Goal: Task Accomplishment & Management: Manage account settings

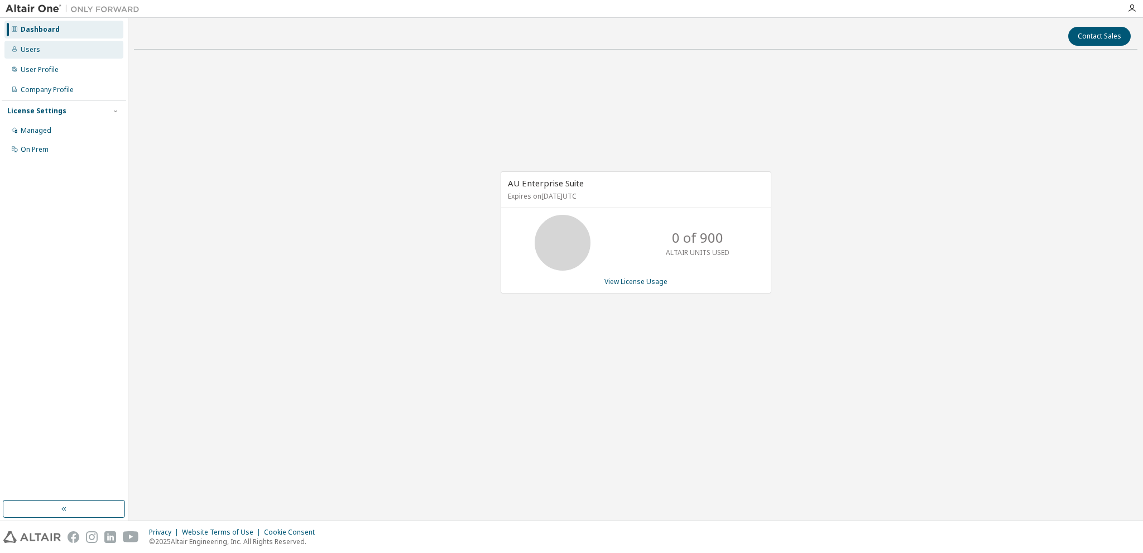
click at [32, 52] on div "Users" at bounding box center [31, 49] width 20 height 9
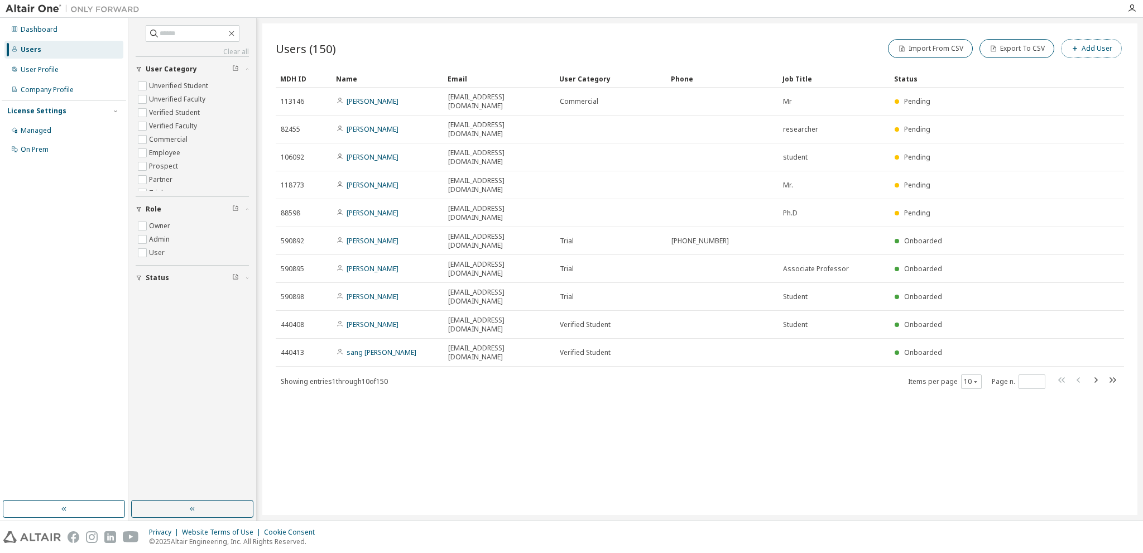
click at [1103, 52] on button "Add User" at bounding box center [1091, 48] width 61 height 19
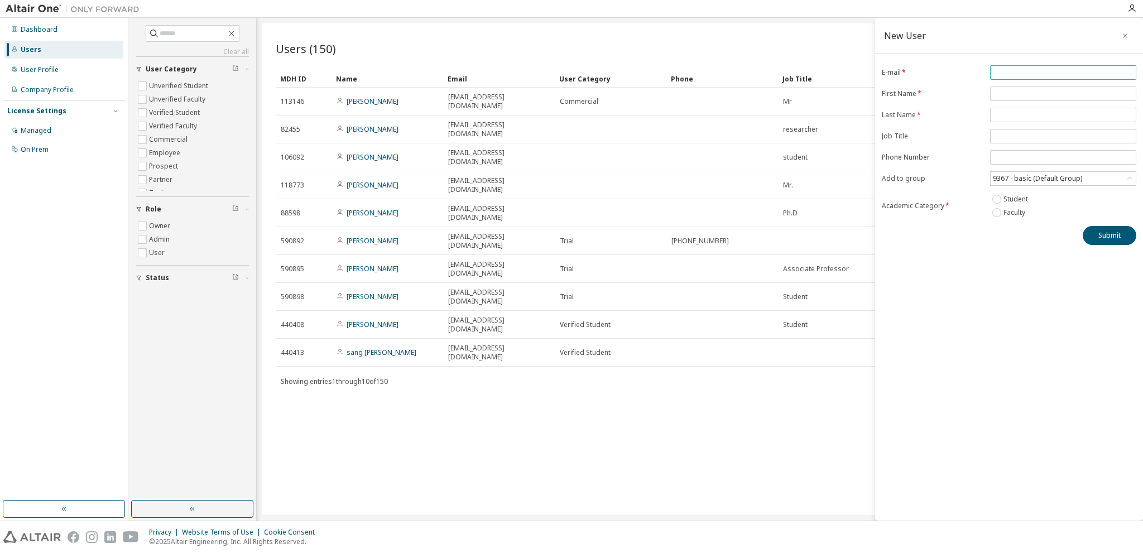
click at [1016, 73] on input "email" at bounding box center [1063, 72] width 141 height 9
type input "**********"
click at [1018, 92] on input "text" at bounding box center [1063, 93] width 141 height 9
type input "******"
click at [1016, 115] on input "text" at bounding box center [1063, 114] width 141 height 9
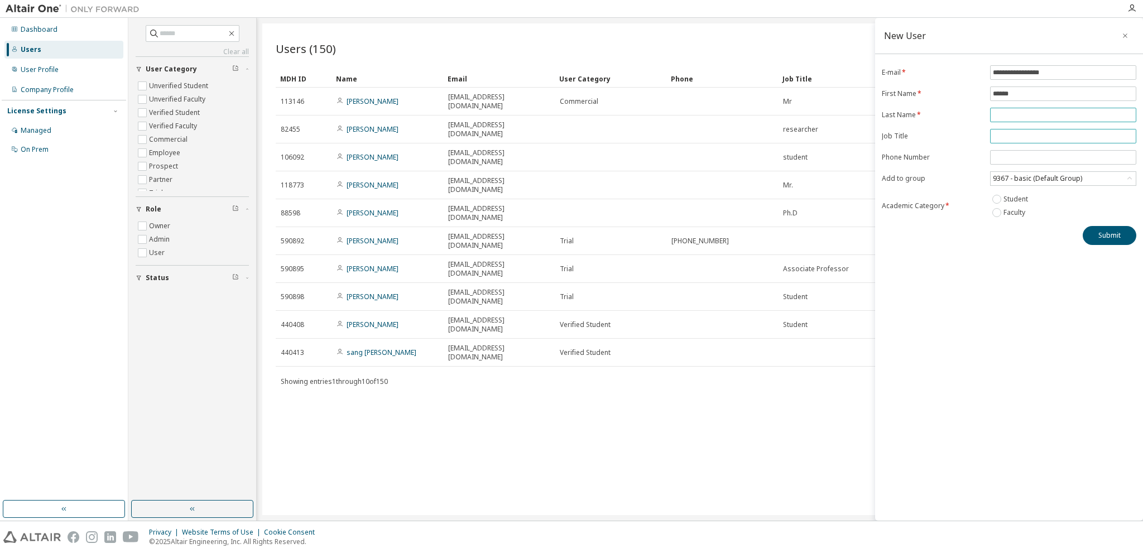
type input "****"
click at [1019, 132] on input "text" at bounding box center [1063, 136] width 141 height 9
type input "*******"
click at [1019, 159] on input "tel" at bounding box center [1063, 157] width 141 height 9
click at [1041, 153] on input "tel" at bounding box center [1063, 157] width 141 height 9
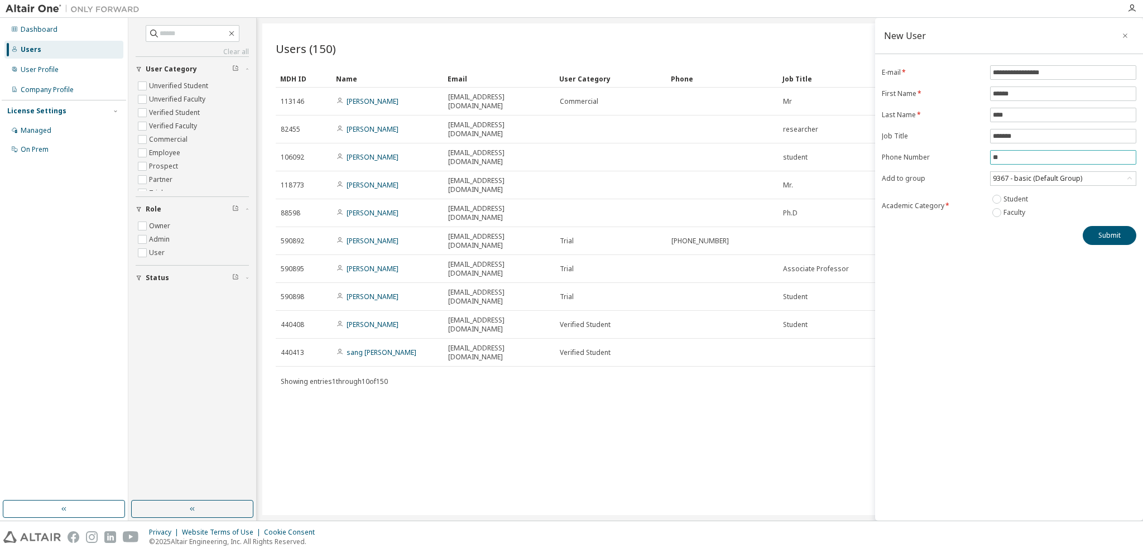
type input "*"
click at [1023, 353] on div "**********" at bounding box center [1009, 269] width 268 height 503
click at [1049, 177] on div "9367 - basic (Default Group)" at bounding box center [1037, 178] width 93 height 12
click at [1042, 244] on li "18881 - Prof. Ho Sung Choo Educational License" at bounding box center [1062, 254] width 143 height 23
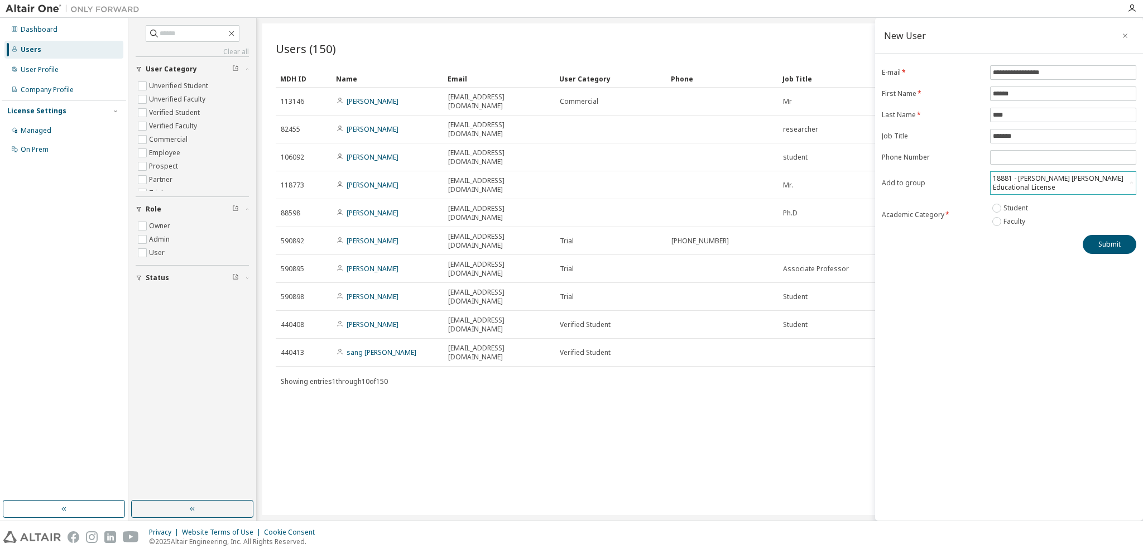
click at [1065, 186] on div "18881 - Prof. Ho Sung Choo Educational License" at bounding box center [1058, 182] width 135 height 21
click at [1050, 254] on li "18881 - Prof. Ho Sung Choo Educational License" at bounding box center [1062, 263] width 143 height 23
click at [1103, 247] on button "Submit" at bounding box center [1110, 244] width 54 height 19
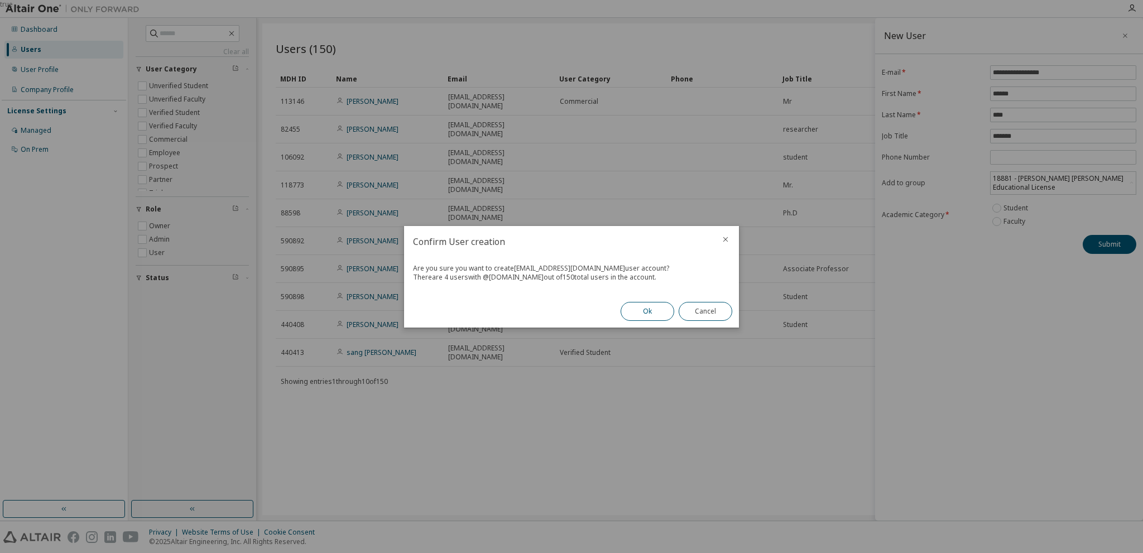
click at [651, 317] on button "Ok" at bounding box center [648, 311] width 54 height 19
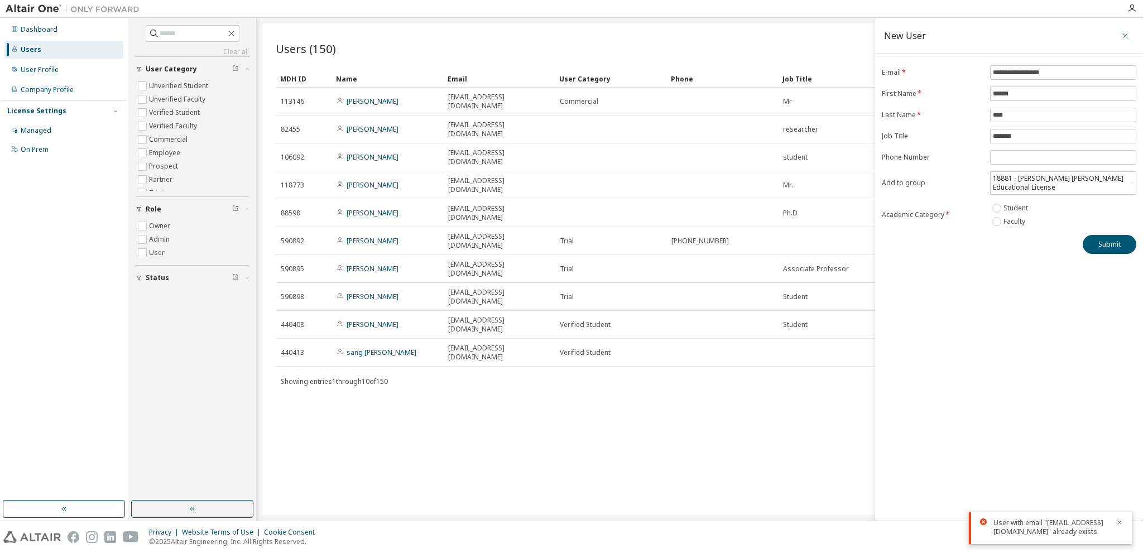
click at [1124, 35] on icon "button" at bounding box center [1125, 35] width 8 height 9
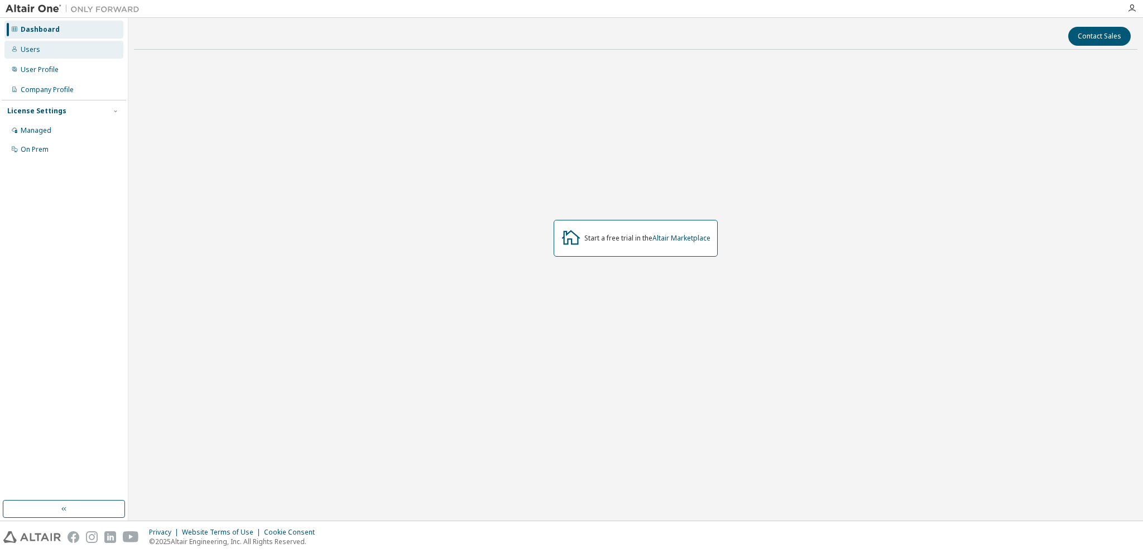
click at [31, 52] on div "Users" at bounding box center [31, 49] width 20 height 9
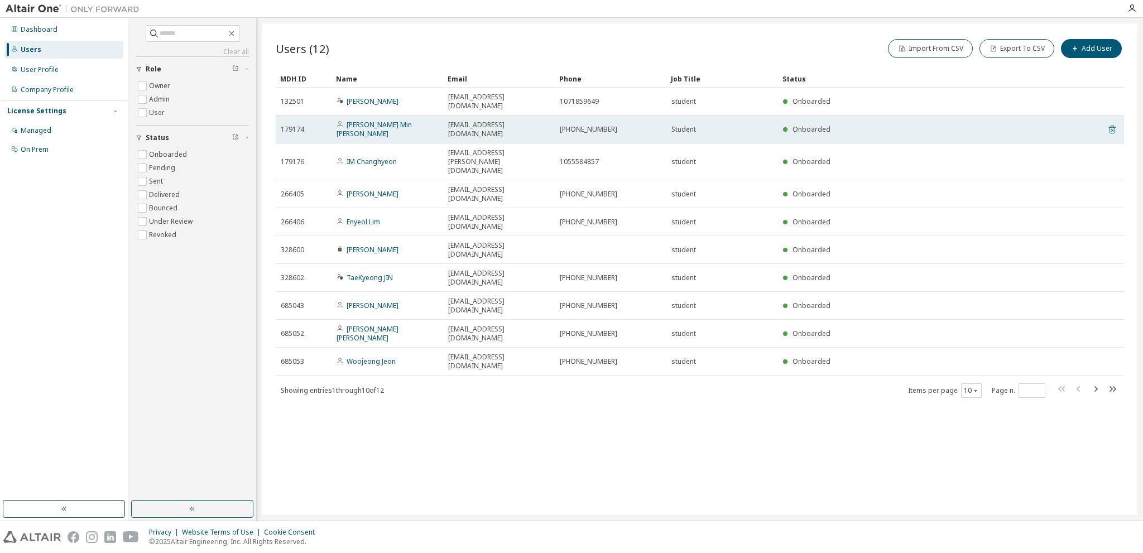
click at [1113, 126] on icon at bounding box center [1112, 130] width 7 height 8
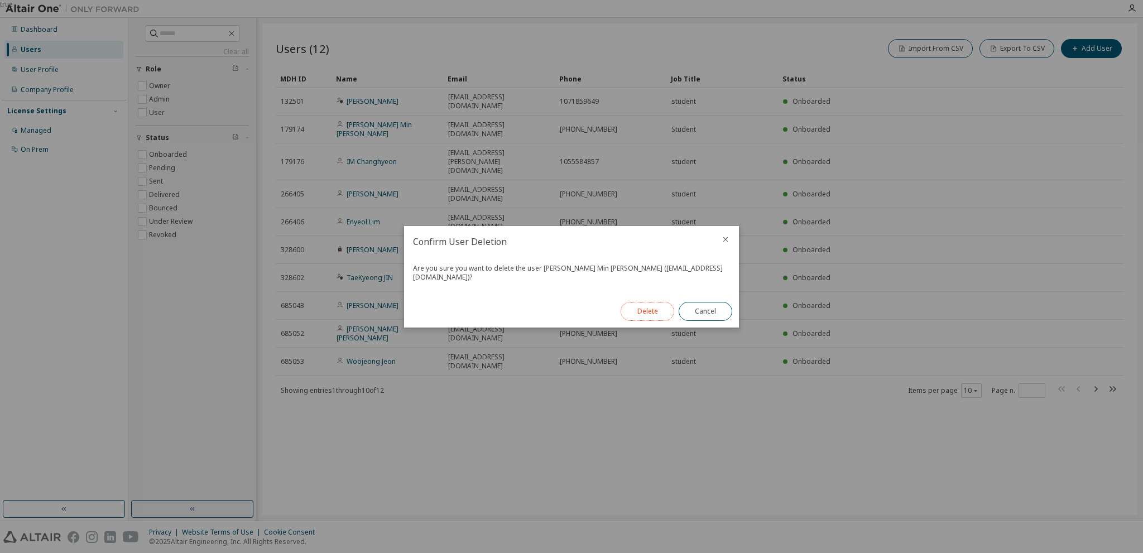
click at [647, 310] on button "Delete" at bounding box center [648, 311] width 54 height 19
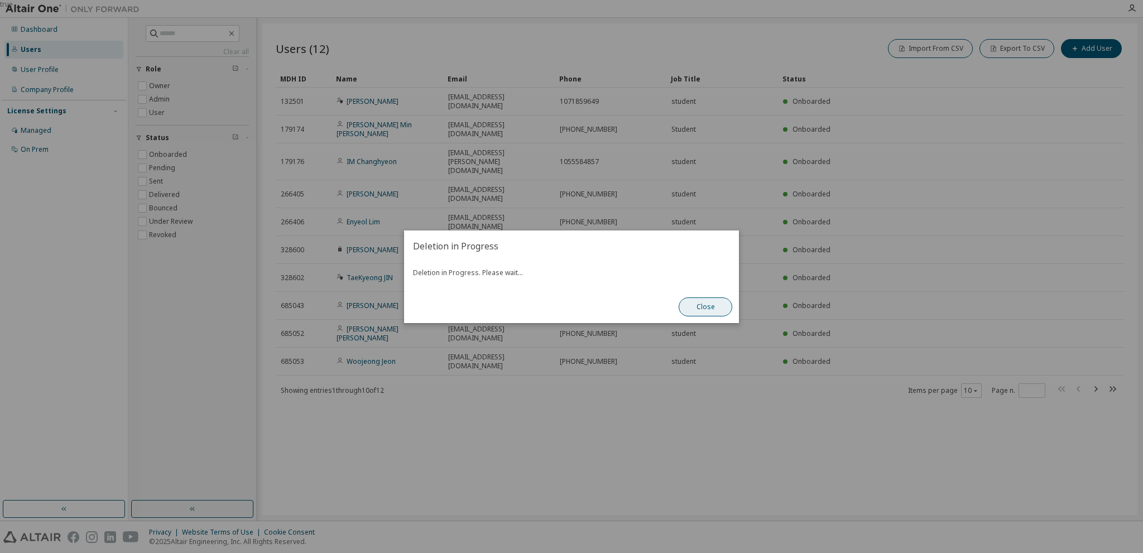
click at [709, 305] on button "Close" at bounding box center [706, 306] width 54 height 19
click at [708, 310] on button "Close" at bounding box center [706, 306] width 54 height 19
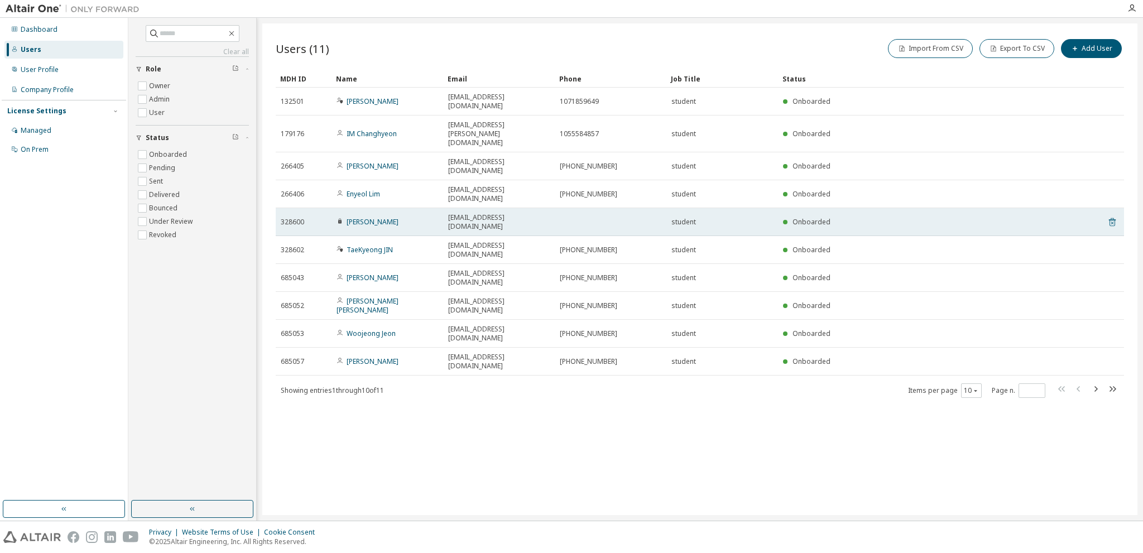
click at [1112, 215] on icon at bounding box center [1112, 221] width 10 height 13
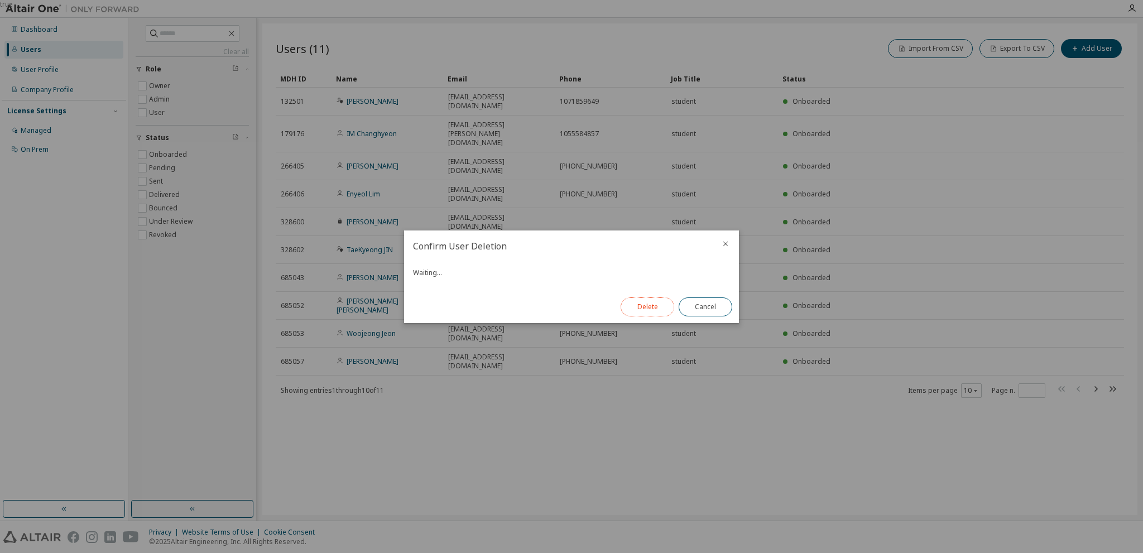
click at [671, 311] on button "Delete" at bounding box center [648, 306] width 54 height 19
click at [704, 307] on button "Close" at bounding box center [706, 306] width 54 height 19
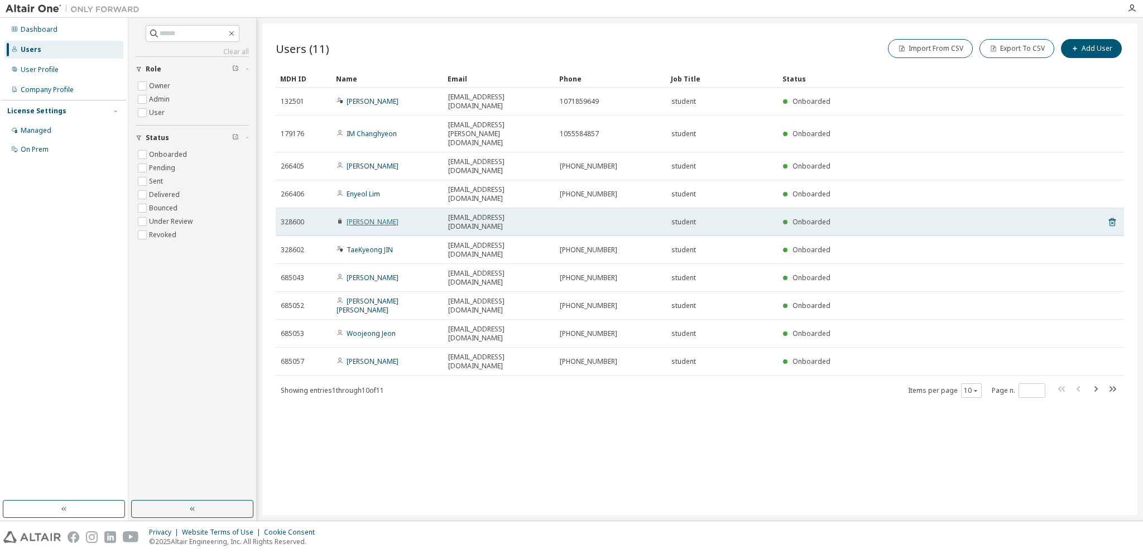
click at [369, 217] on link "Jongho Keun" at bounding box center [373, 221] width 52 height 9
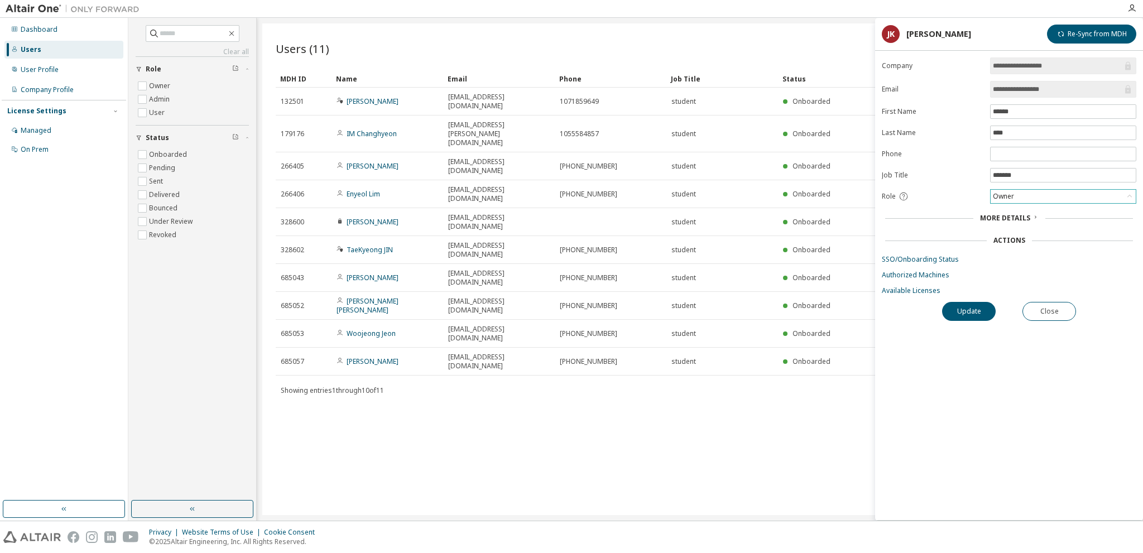
click at [1017, 194] on div "Owner" at bounding box center [1062, 196] width 145 height 13
click at [1014, 238] on li "User" at bounding box center [1062, 238] width 143 height 15
click at [969, 314] on button "Update" at bounding box center [969, 311] width 54 height 19
click at [1045, 311] on button "Close" at bounding box center [1049, 311] width 54 height 19
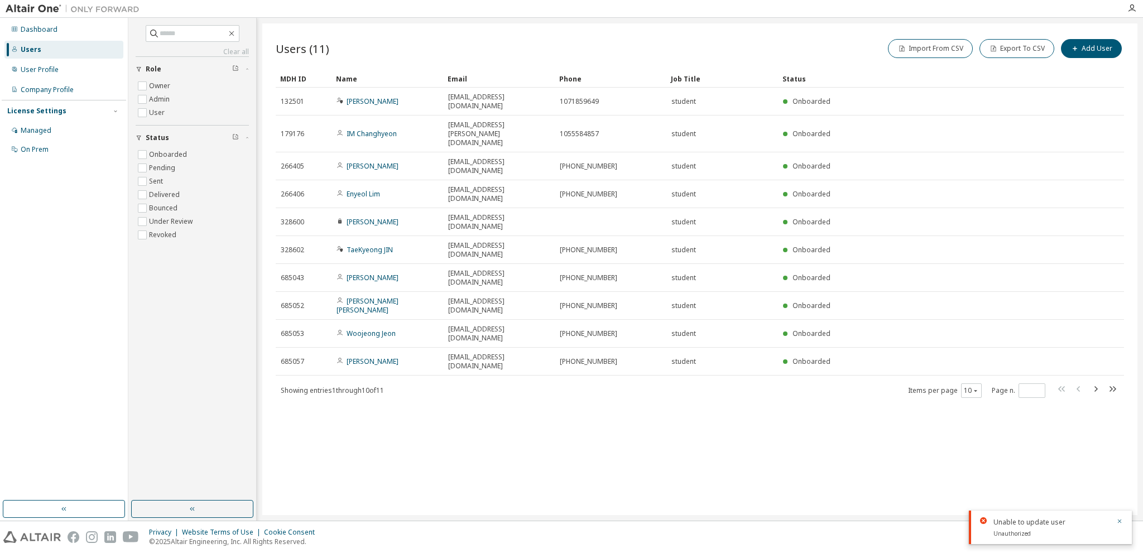
click at [554, 331] on div "Users (11) Import From CSV Export To CSV Add User Clear Load Save Save As Field…" at bounding box center [699, 269] width 875 height 492
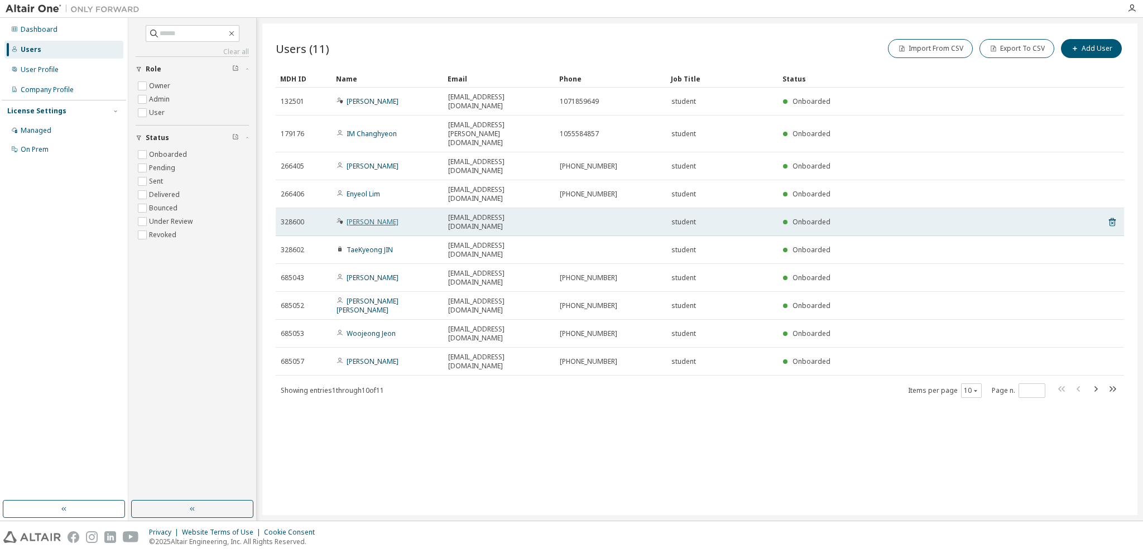
drag, startPoint x: 373, startPoint y: 172, endPoint x: 359, endPoint y: 171, distance: 13.4
click at [359, 217] on link "[PERSON_NAME]" at bounding box center [373, 221] width 52 height 9
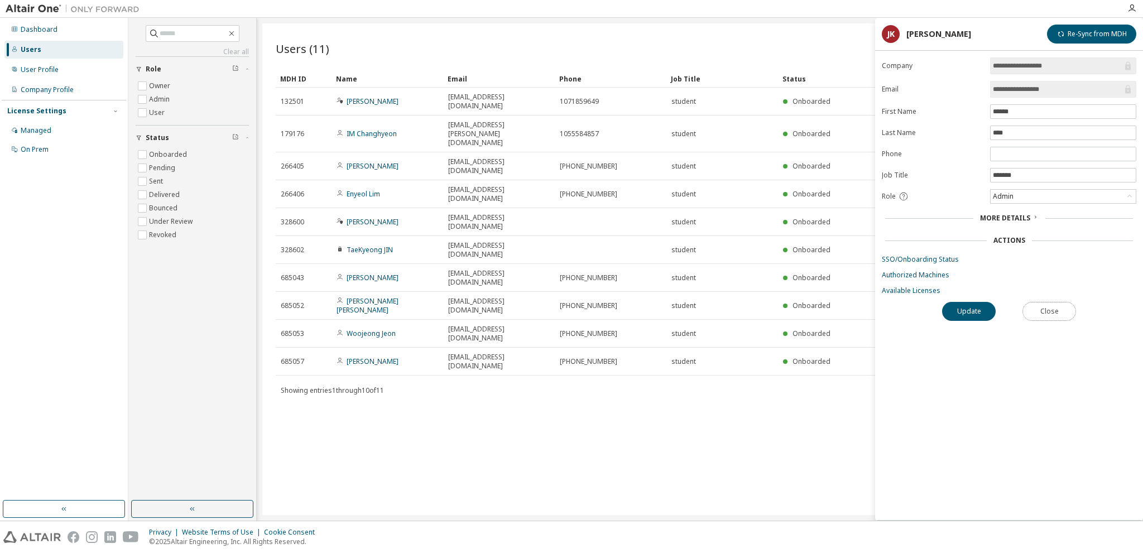
click at [1069, 314] on button "Close" at bounding box center [1049, 311] width 54 height 19
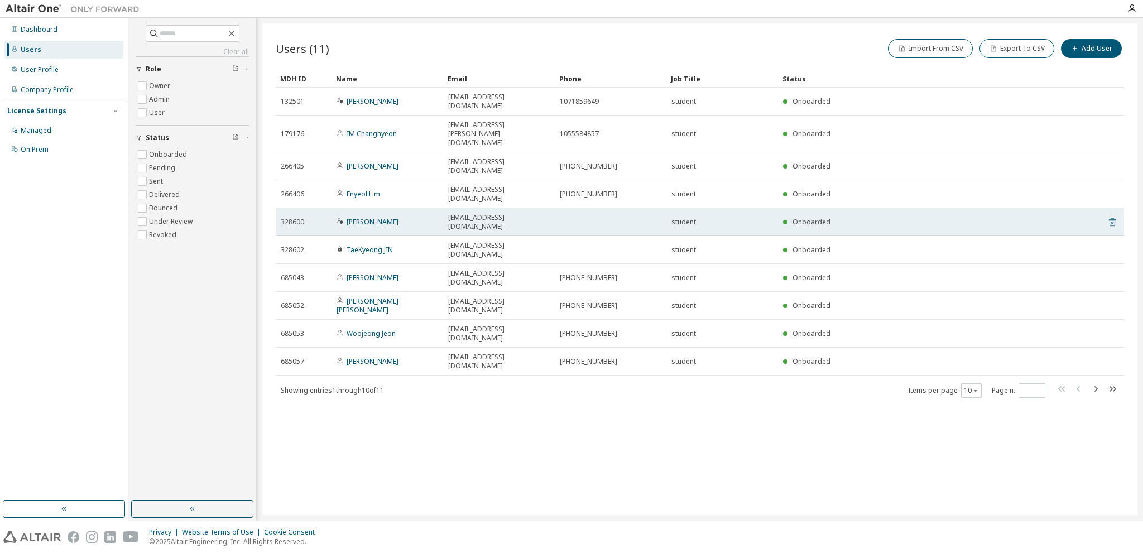
click at [1114, 215] on icon at bounding box center [1112, 221] width 10 height 13
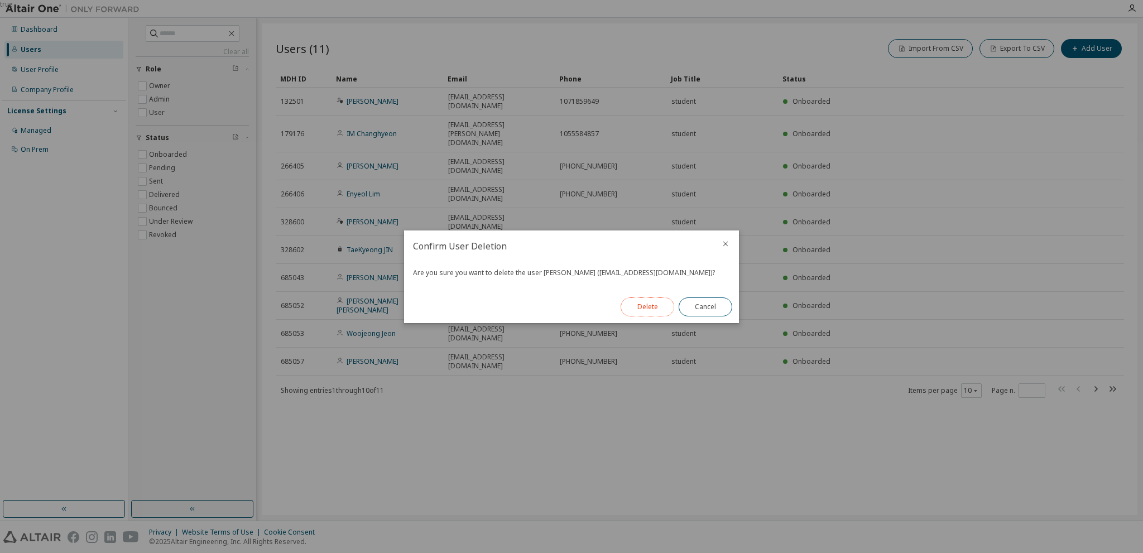
click at [651, 308] on button "Delete" at bounding box center [648, 306] width 54 height 19
click at [704, 309] on button "Close" at bounding box center [706, 306] width 54 height 19
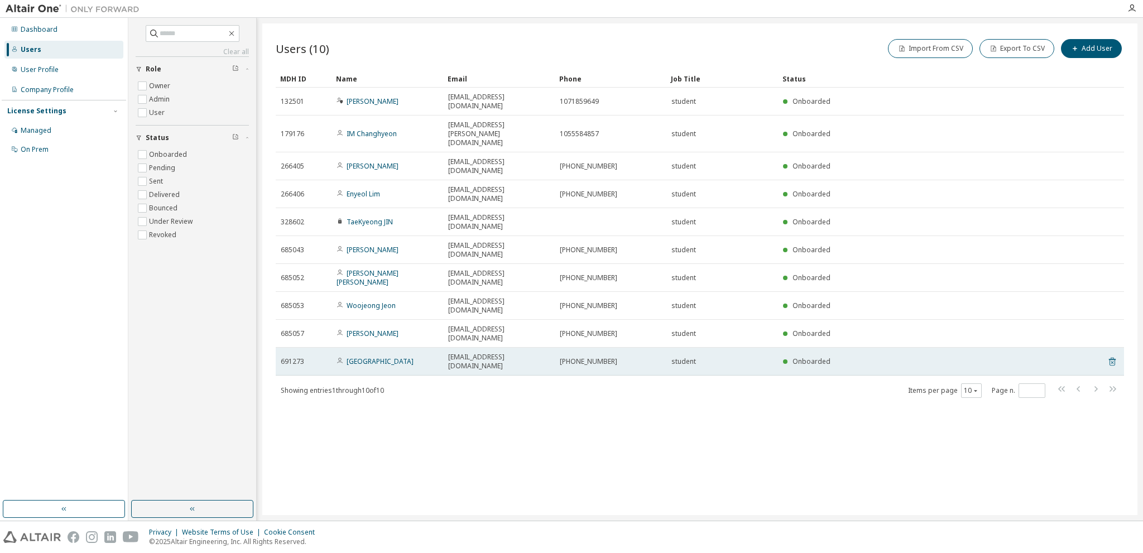
click at [1112, 358] on icon at bounding box center [1112, 362] width 7 height 8
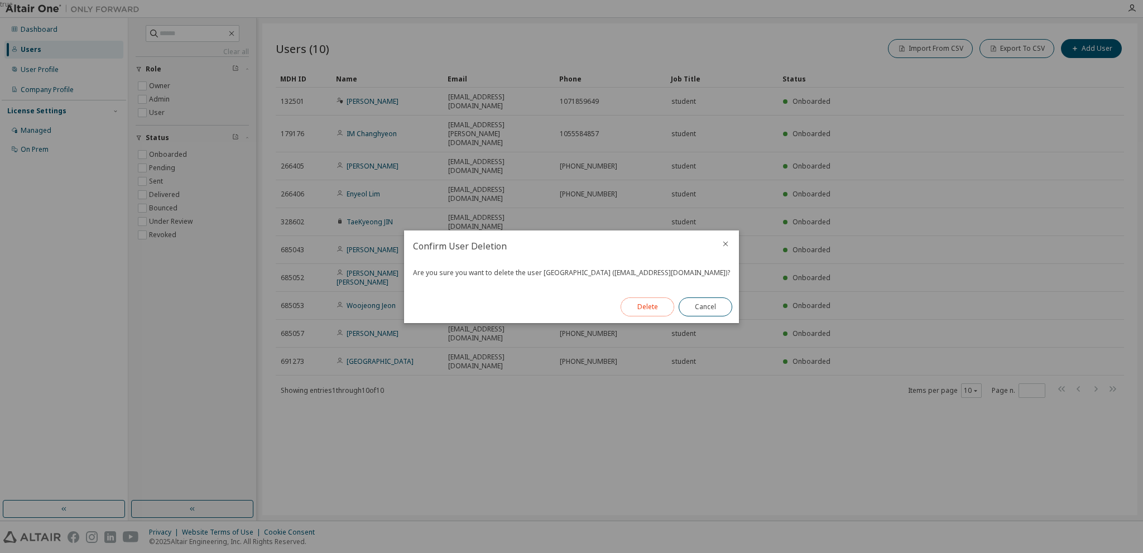
click at [648, 311] on button "Delete" at bounding box center [648, 306] width 54 height 19
click at [709, 307] on button "Close" at bounding box center [706, 306] width 54 height 19
